Goal: Task Accomplishment & Management: Complete application form

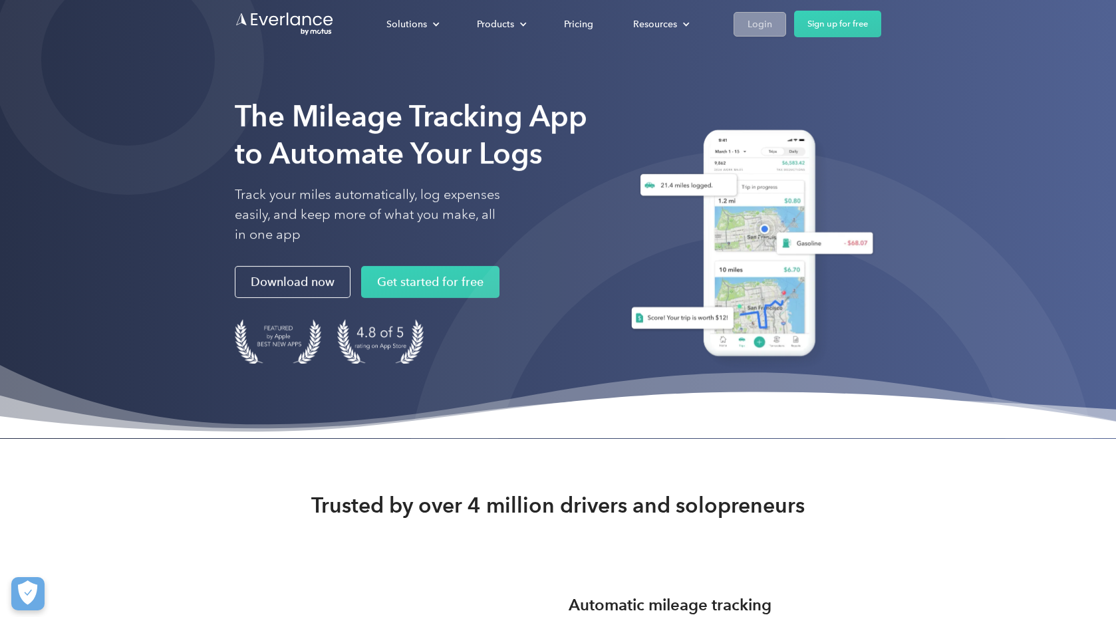
click at [775, 25] on link "Login" at bounding box center [759, 24] width 53 height 25
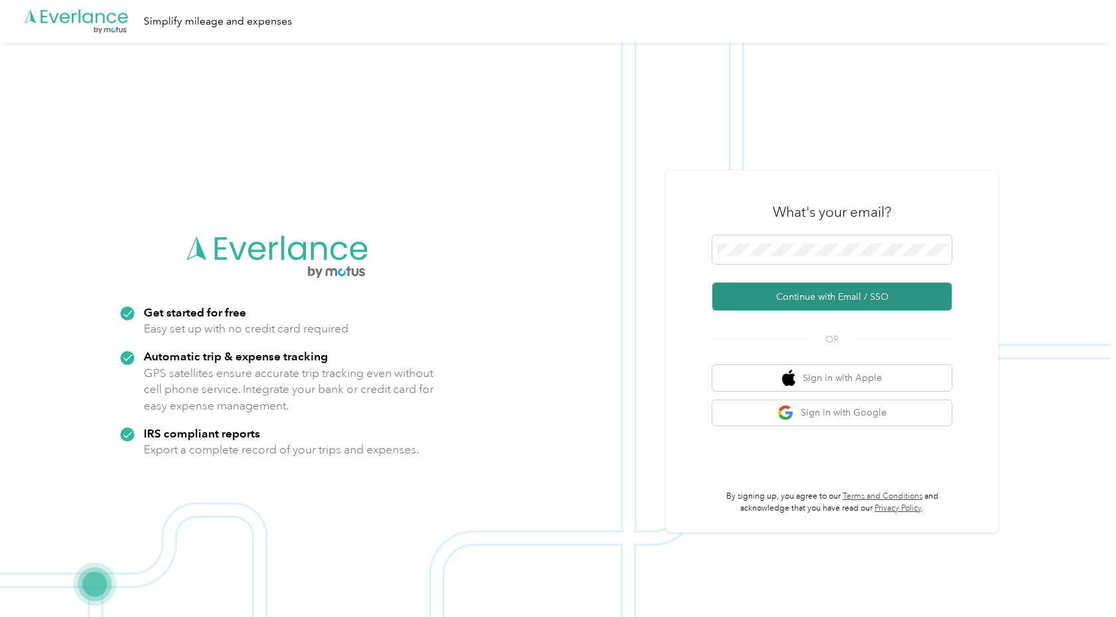
click at [799, 298] on button "Continue with Email / SSO" at bounding box center [831, 297] width 239 height 28
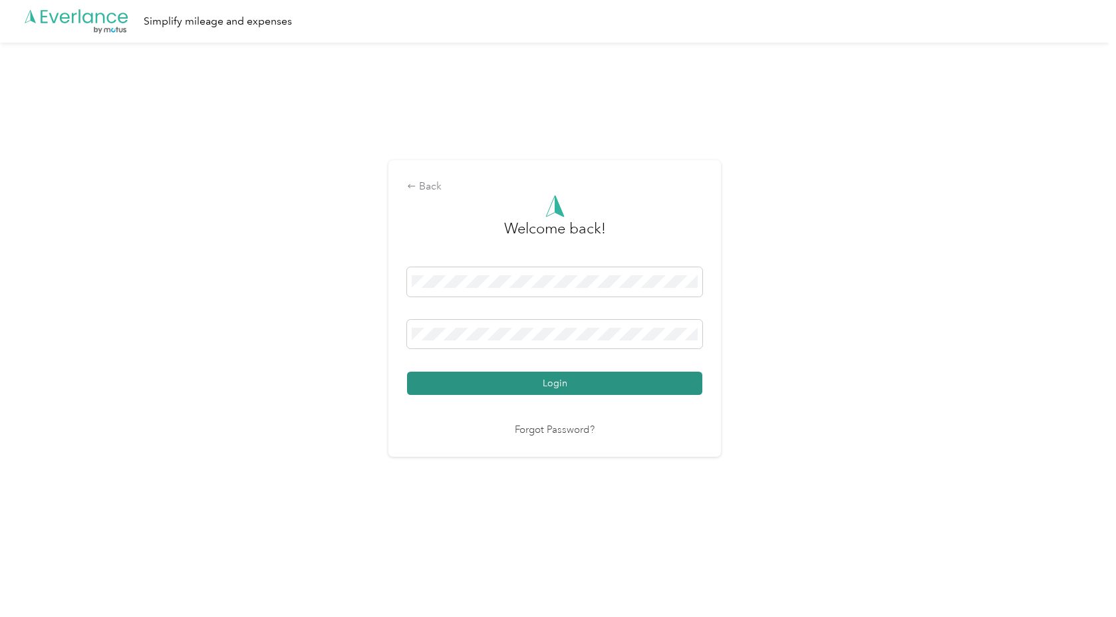
click at [539, 382] on button "Login" at bounding box center [554, 383] width 295 height 23
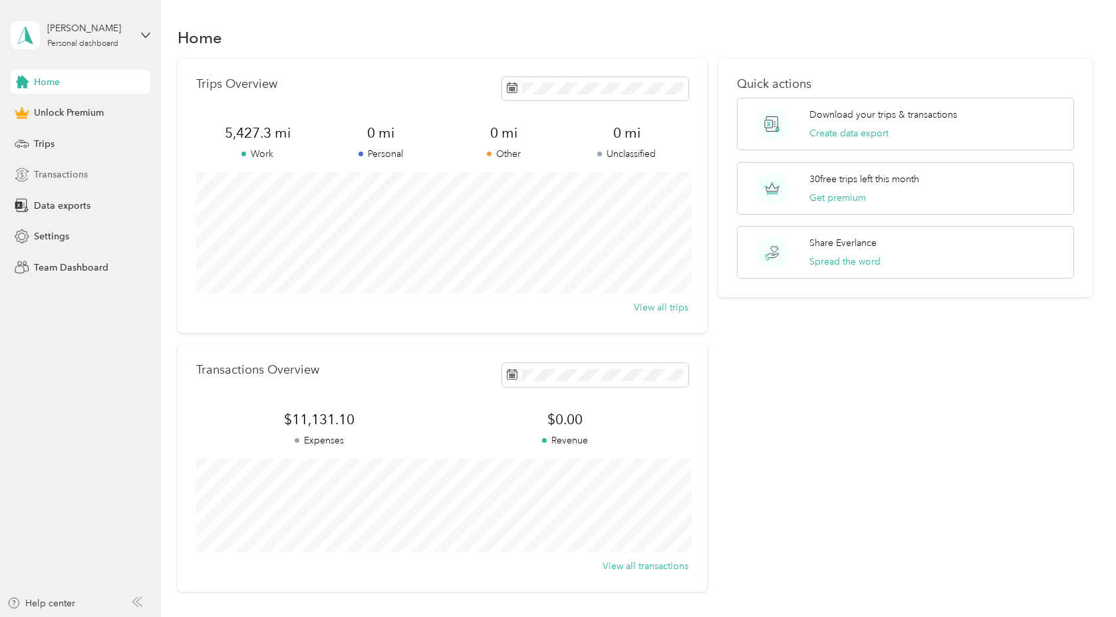
click at [90, 174] on div "Transactions" at bounding box center [81, 175] width 140 height 24
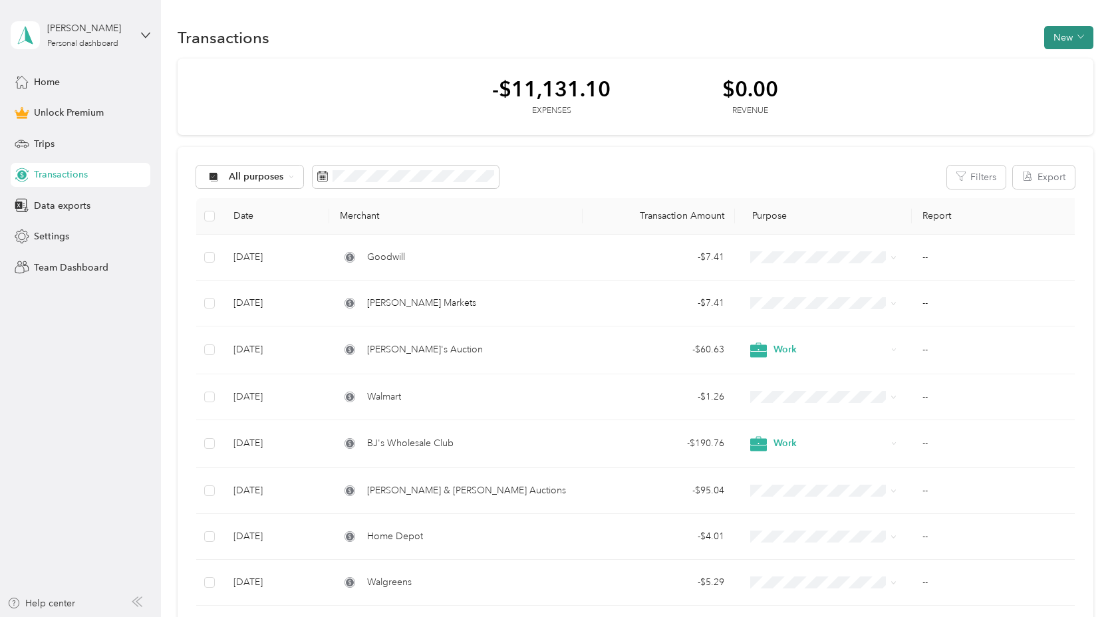
click at [1075, 43] on button "New" at bounding box center [1068, 37] width 49 height 23
click at [1073, 65] on span "Expense" at bounding box center [1072, 64] width 36 height 14
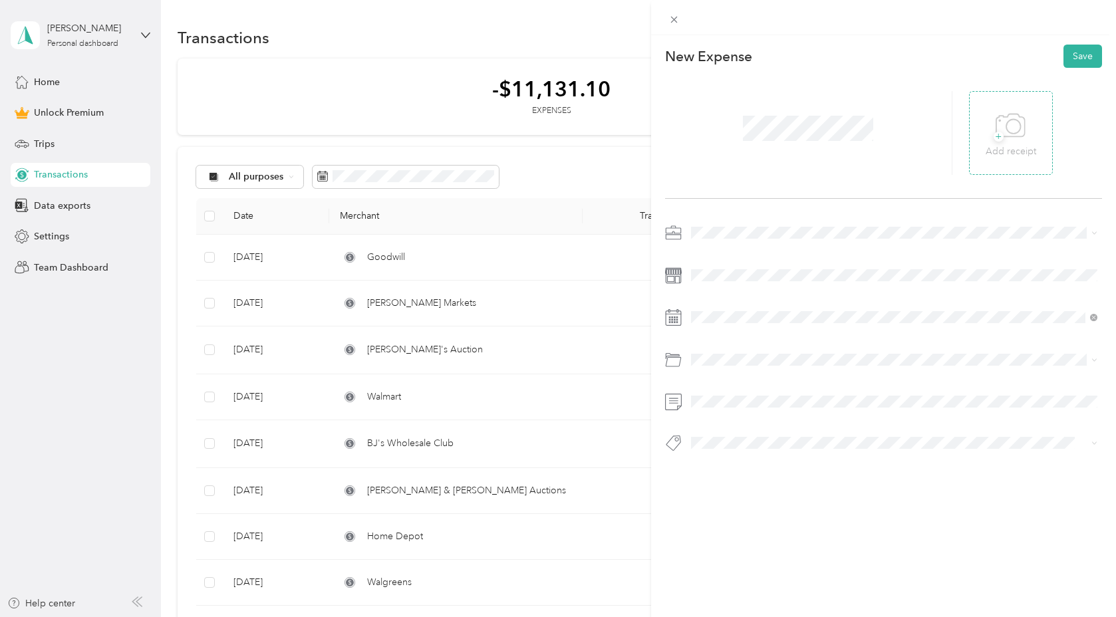
click at [1027, 156] on p "Add receipt" at bounding box center [1011, 151] width 51 height 15
click at [739, 259] on li "Work" at bounding box center [894, 256] width 416 height 23
click at [739, 269] on span at bounding box center [894, 275] width 416 height 21
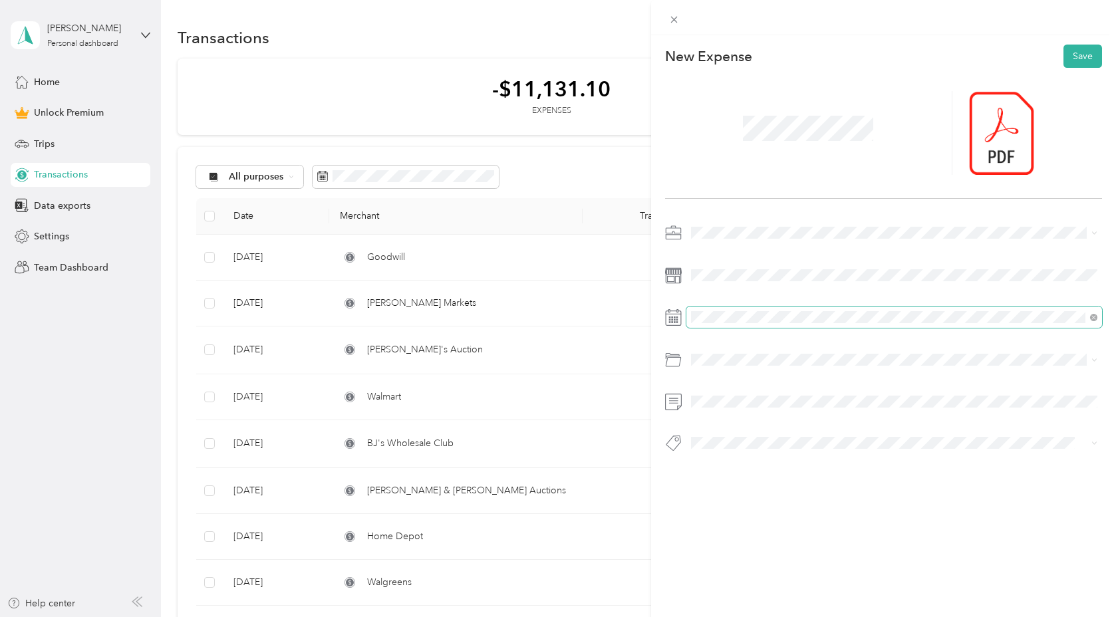
click at [735, 325] on span at bounding box center [894, 317] width 416 height 21
click at [726, 399] on icon at bounding box center [723, 392] width 13 height 13
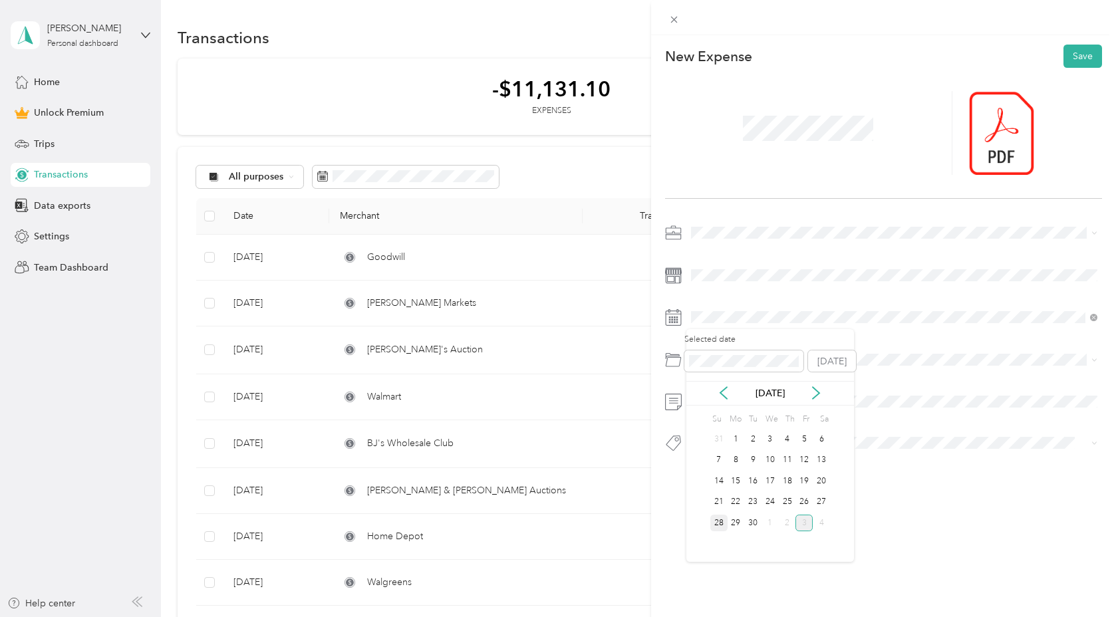
click at [724, 523] on div "28" at bounding box center [718, 523] width 17 height 17
click at [755, 412] on div "Inventory" at bounding box center [887, 410] width 382 height 14
click at [1083, 56] on button "Save" at bounding box center [1082, 56] width 39 height 23
